Goal: Find specific page/section: Find specific page/section

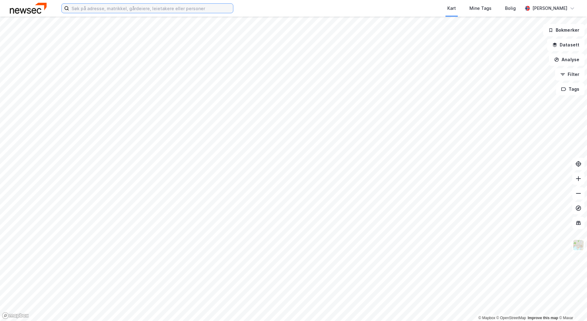
click at [136, 11] on input at bounding box center [151, 8] width 164 height 9
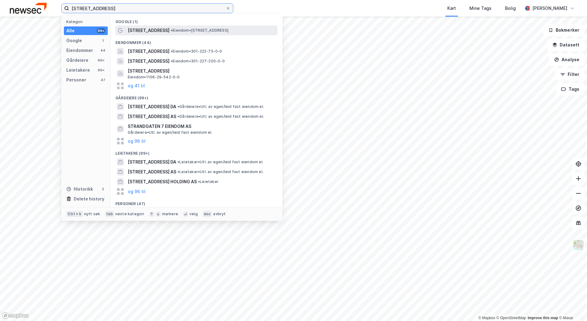
type input "[STREET_ADDRESS]"
click at [145, 30] on span "[STREET_ADDRESS]" at bounding box center [149, 30] width 42 height 7
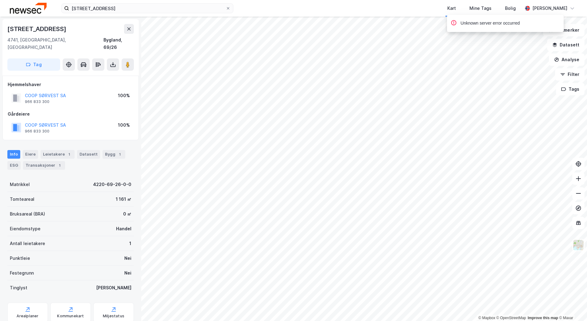
drag, startPoint x: 116, startPoint y: 177, endPoint x: 74, endPoint y: 178, distance: 41.2
click at [74, 178] on div "Matrikkel 4220-69-26-0-0" at bounding box center [70, 184] width 127 height 15
